Goal: Task Accomplishment & Management: Manage account settings

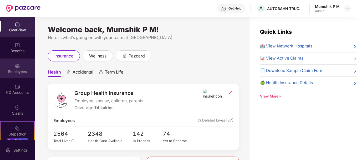
click at [16, 69] on div "Employees" at bounding box center [17, 71] width 35 height 5
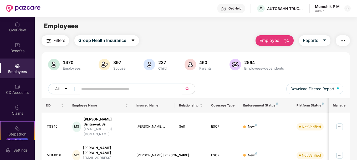
click at [99, 90] on input "text" at bounding box center [128, 89] width 94 height 8
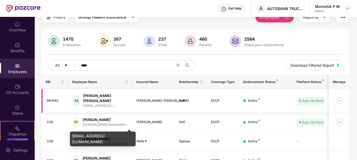
scroll to position [24, 0]
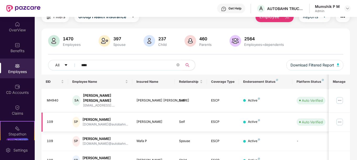
type input "****"
click at [341, 118] on img at bounding box center [340, 122] width 8 height 8
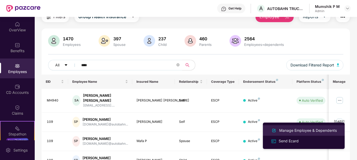
click at [294, 129] on div "Manage Employee & Dependents" at bounding box center [308, 130] width 60 height 6
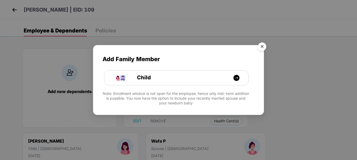
click at [262, 46] on img "Close" at bounding box center [262, 47] width 15 height 15
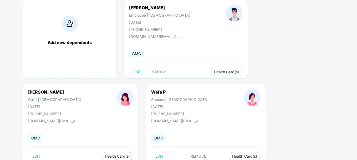
scroll to position [57, 0]
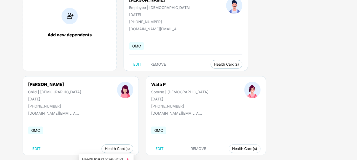
click at [229, 150] on button "Health Card(s)" at bounding box center [245, 148] width 32 height 8
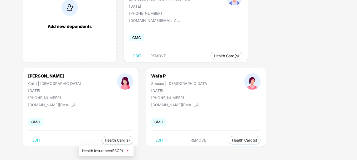
click at [128, 151] on img at bounding box center [127, 150] width 5 height 5
